Goal: Find specific page/section: Find specific page/section

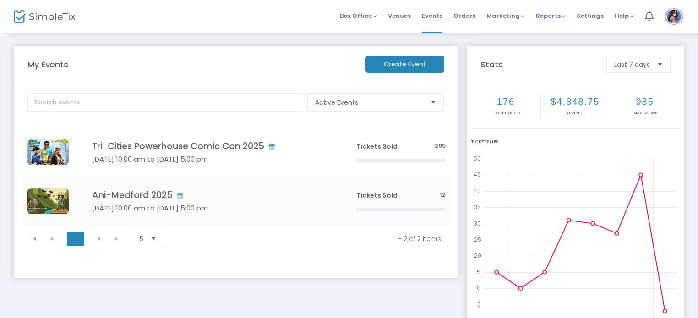
click at [548, 16] on span "Reports" at bounding box center [551, 15] width 30 height 9
click at [557, 43] on li "Sales Reports" at bounding box center [566, 49] width 60 height 18
click at [557, 15] on span "Reports" at bounding box center [551, 15] width 30 height 9
click at [556, 43] on li "Sales Reports" at bounding box center [566, 49] width 60 height 18
